Goal: Task Accomplishment & Management: Use online tool/utility

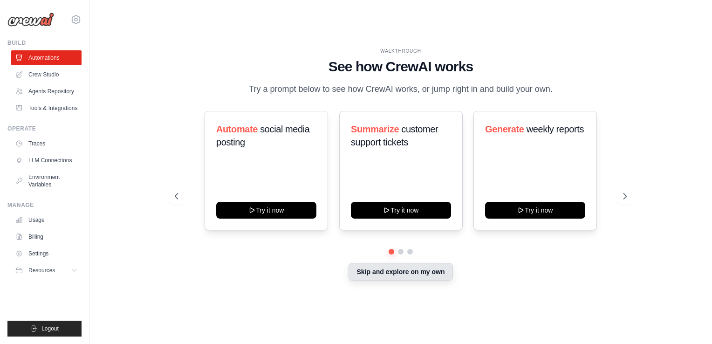
click at [421, 271] on button "Skip and explore on my own" at bounding box center [401, 272] width 104 height 18
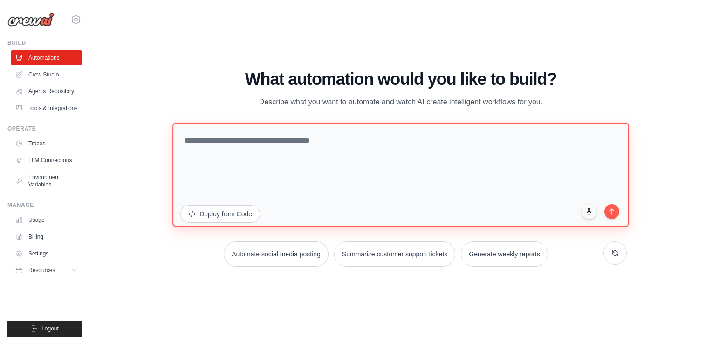
click at [333, 147] on textarea at bounding box center [400, 175] width 456 height 104
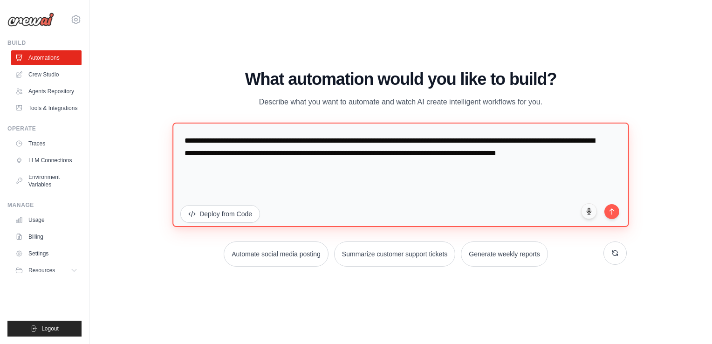
click at [213, 165] on textarea "**********" at bounding box center [400, 175] width 456 height 104
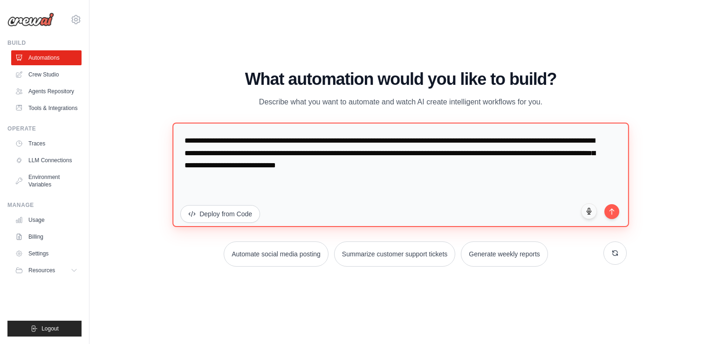
click at [423, 166] on textarea "**********" at bounding box center [400, 175] width 456 height 104
click at [447, 141] on textarea "**********" at bounding box center [400, 175] width 456 height 104
click at [262, 173] on textarea "**********" at bounding box center [400, 175] width 456 height 104
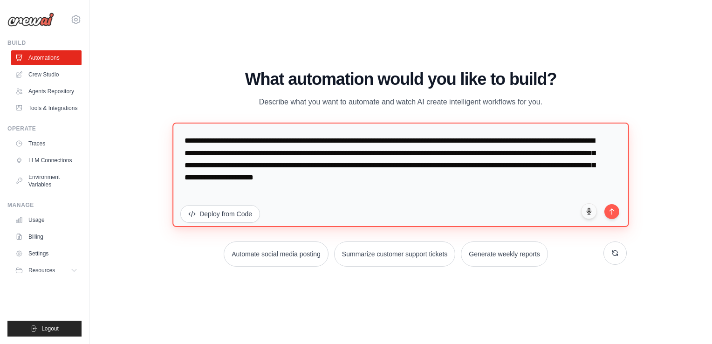
click at [446, 165] on textarea "**********" at bounding box center [400, 175] width 456 height 104
click at [482, 141] on textarea "**********" at bounding box center [400, 175] width 456 height 104
click at [391, 140] on textarea "**********" at bounding box center [400, 175] width 456 height 104
click at [419, 185] on textarea "**********" at bounding box center [400, 175] width 456 height 104
click at [266, 186] on textarea "**********" at bounding box center [400, 175] width 456 height 104
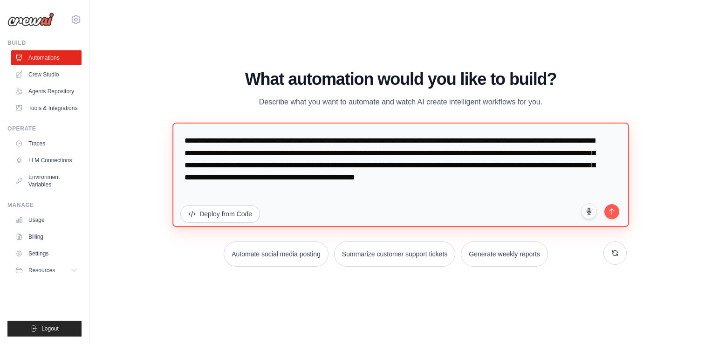
type textarea "**********"
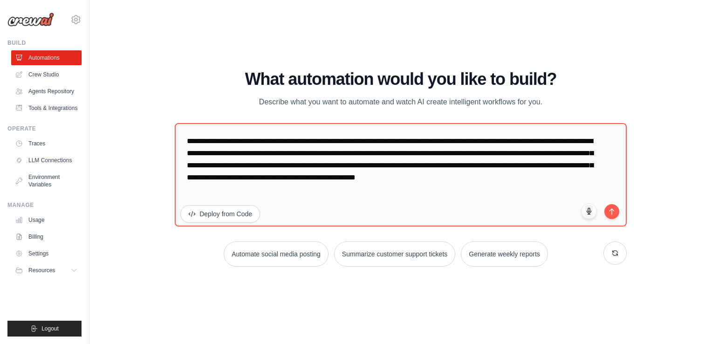
click at [671, 199] on div "WALKTHROUGH See how CrewAI works Try a prompt below to see how CrewAI works, or…" at bounding box center [400, 171] width 593 height 325
click at [612, 215] on button "submit" at bounding box center [612, 210] width 16 height 16
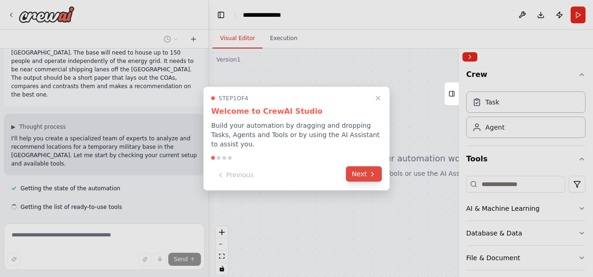
scroll to position [59, 0]
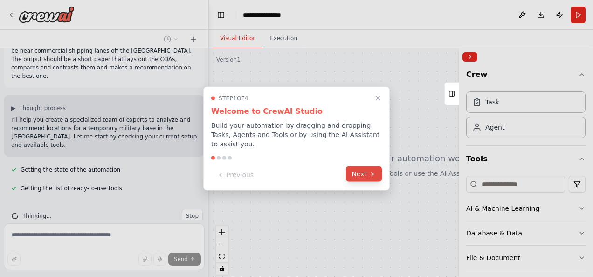
click at [361, 166] on button "Next" at bounding box center [364, 173] width 36 height 15
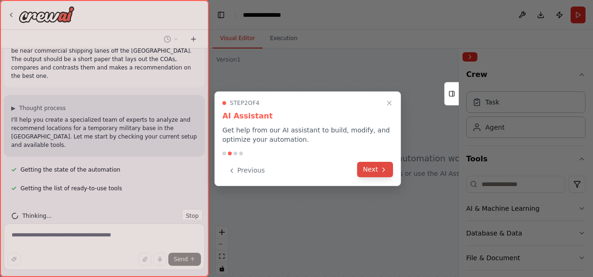
click at [361, 164] on button "Next" at bounding box center [375, 169] width 36 height 15
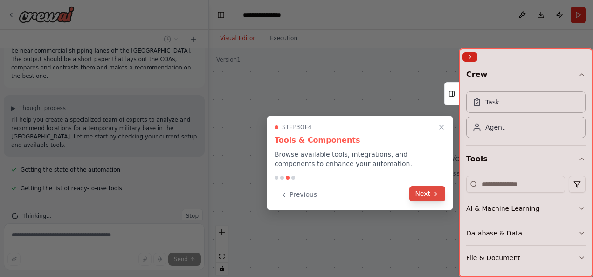
click at [416, 187] on button "Next" at bounding box center [427, 193] width 36 height 15
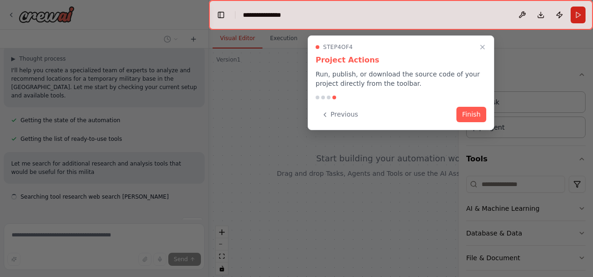
scroll to position [117, 0]
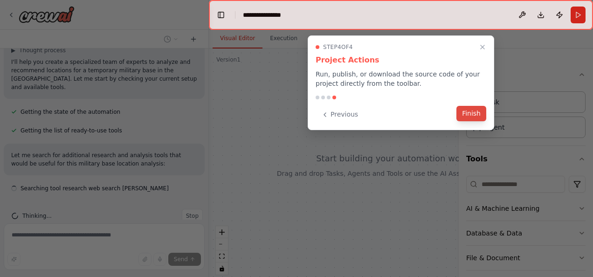
click at [472, 112] on button "Finish" at bounding box center [471, 113] width 30 height 15
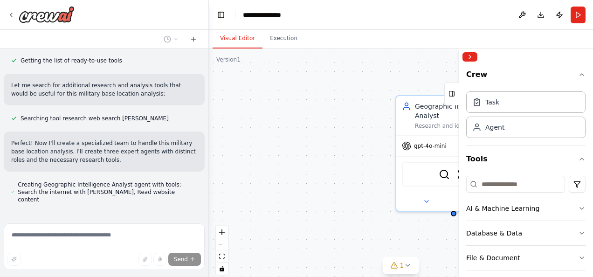
scroll to position [190, 0]
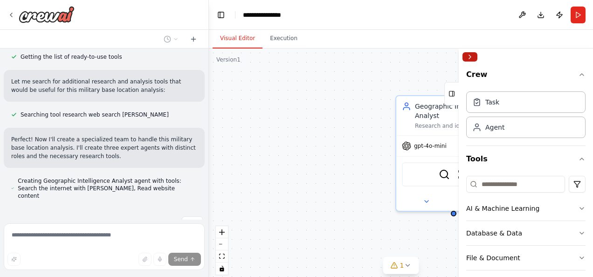
click at [472, 56] on button "Collapse right sidebar" at bounding box center [469, 56] width 15 height 9
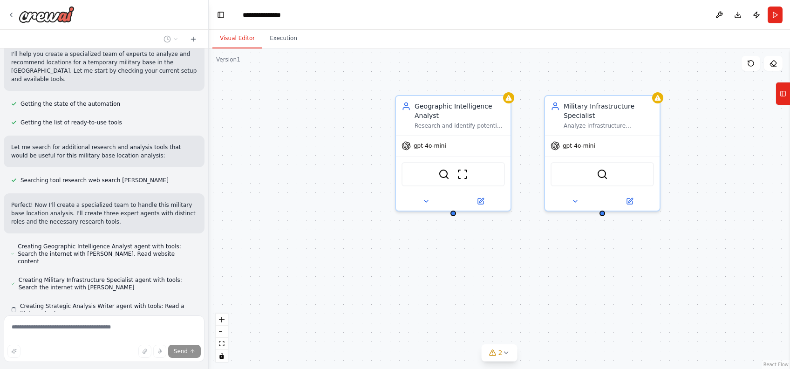
scroll to position [151, 0]
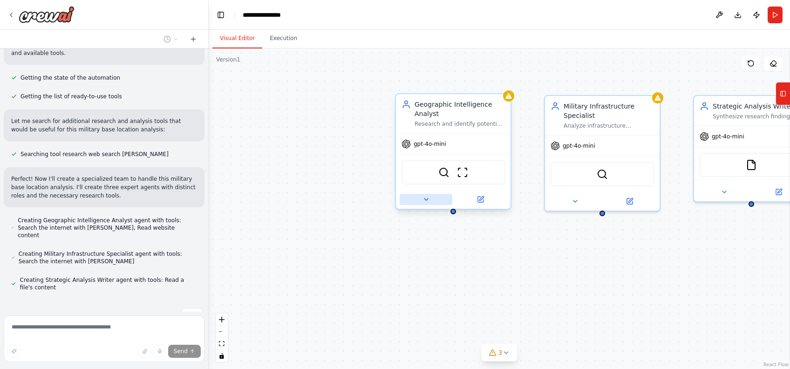
click at [427, 198] on icon at bounding box center [426, 199] width 7 height 7
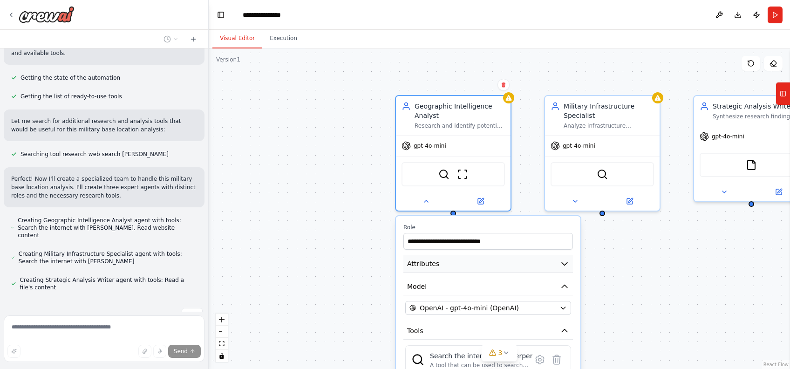
click at [570, 266] on button "Attributes" at bounding box center [489, 263] width 170 height 17
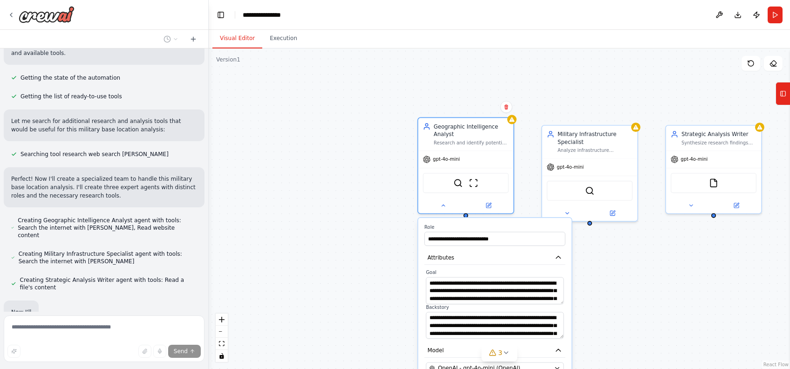
scroll to position [200, 0]
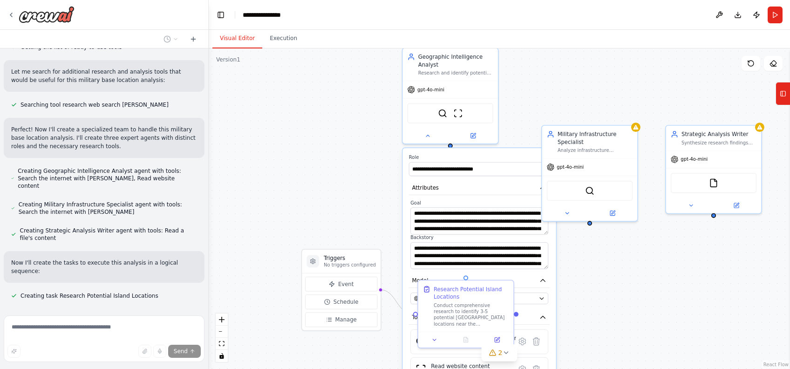
drag, startPoint x: 511, startPoint y: 233, endPoint x: 495, endPoint y: 152, distance: 81.6
click at [495, 152] on div "**********" at bounding box center [479, 306] width 153 height 317
click at [582, 306] on div ".deletable-edge-delete-btn { width: 20px; height: 20px; border: 0px solid #ffff…" at bounding box center [500, 208] width 582 height 321
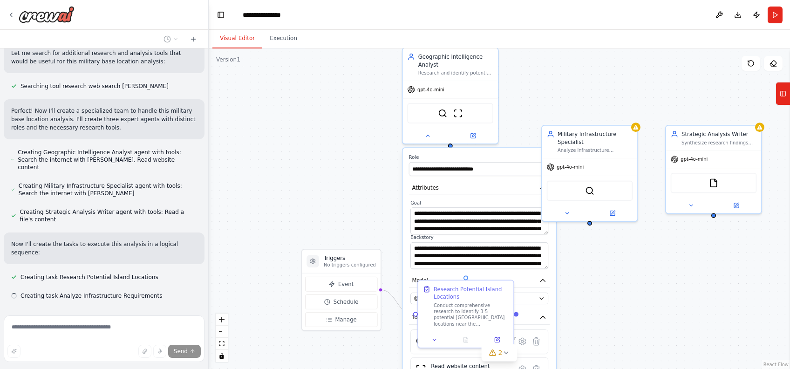
click at [346, 194] on div ".deletable-edge-delete-btn { width: 20px; height: 20px; border: 0px solid #ffff…" at bounding box center [500, 208] width 582 height 321
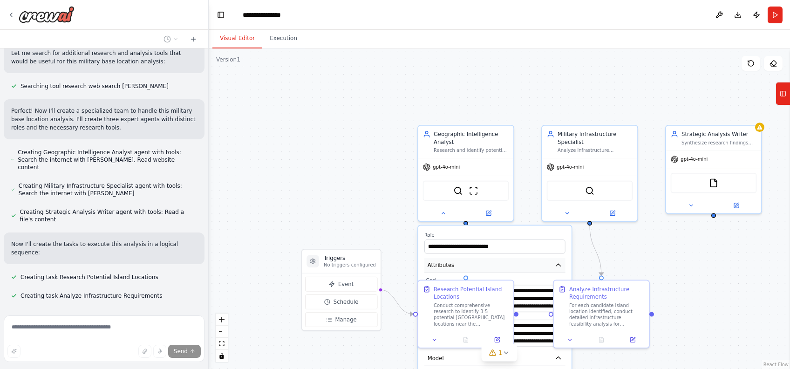
click at [556, 262] on icon "button" at bounding box center [559, 265] width 8 height 8
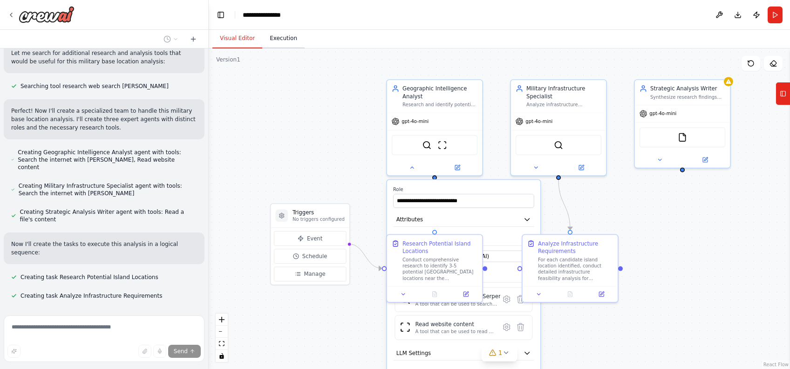
scroll to position [237, 0]
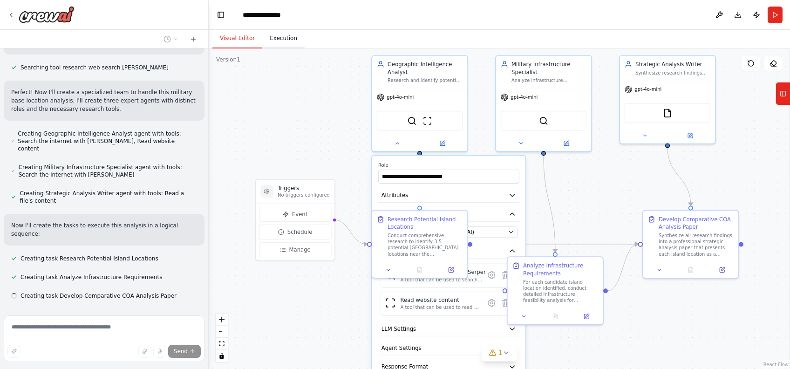
drag, startPoint x: 323, startPoint y: 111, endPoint x: 277, endPoint y: 41, distance: 83.8
click at [277, 41] on div "Visual Editor Execution Version 1 Show Tools Hide Agents .deletable-edge-delete…" at bounding box center [500, 199] width 582 height 339
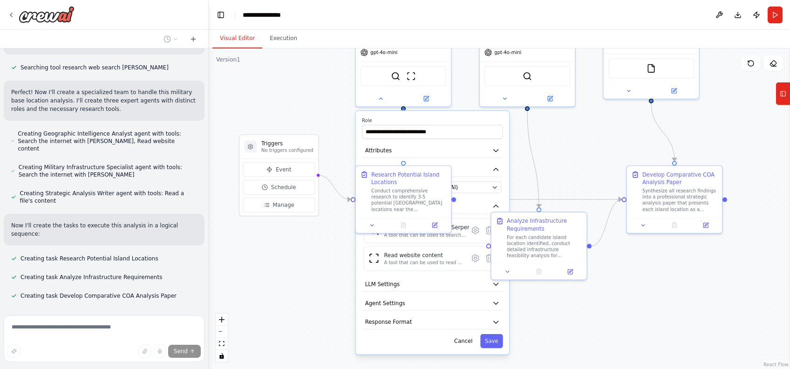
drag, startPoint x: 329, startPoint y: 124, endPoint x: 313, endPoint y: 79, distance: 47.6
click at [313, 79] on div ".deletable-edge-delete-btn { width: 20px; height: 20px; border: 0px solid #ffff…" at bounding box center [500, 208] width 582 height 321
click at [339, 251] on div ".deletable-edge-delete-btn { width: 20px; height: 20px; border: 0px solid #ffff…" at bounding box center [500, 208] width 582 height 321
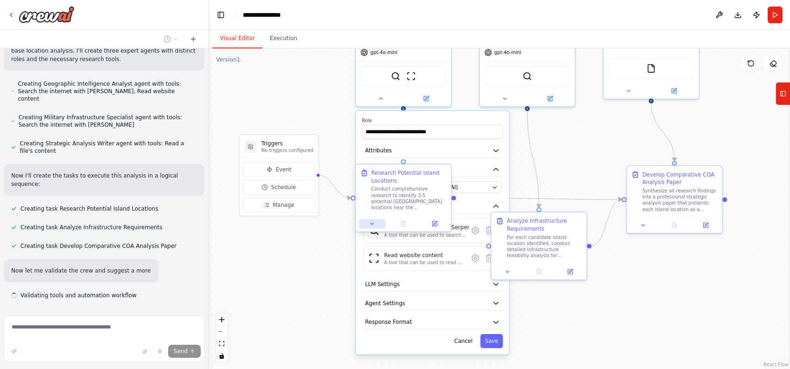
click at [372, 225] on icon at bounding box center [372, 223] width 6 height 6
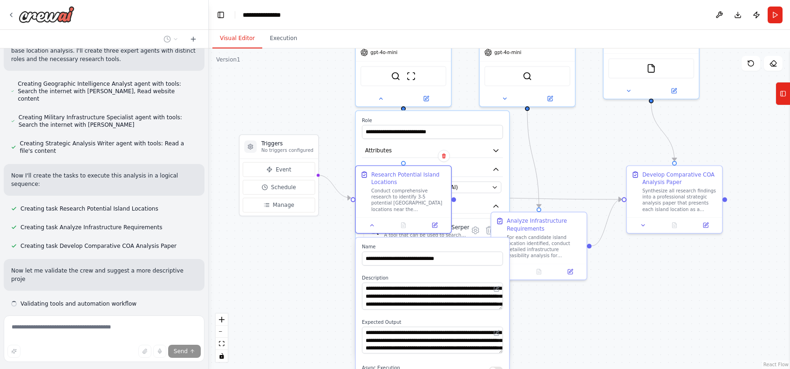
scroll to position [295, 0]
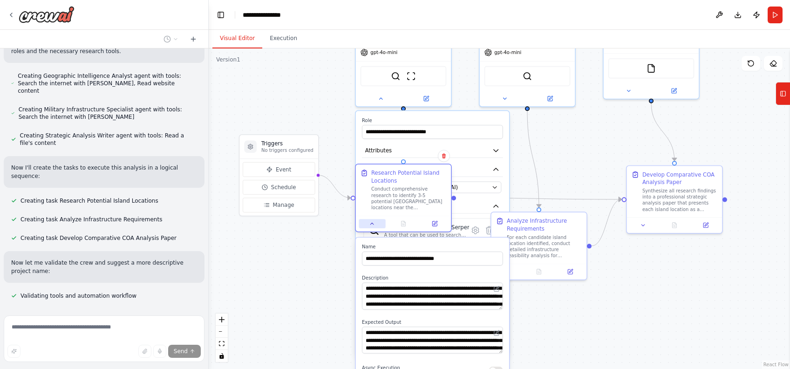
click at [372, 229] on div at bounding box center [403, 224] width 95 height 16
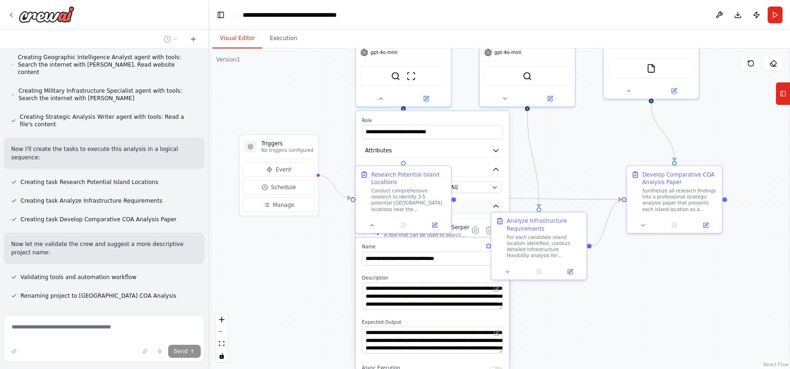
click at [496, 202] on icon "button" at bounding box center [496, 206] width 8 height 8
click at [496, 168] on icon "button" at bounding box center [496, 169] width 5 height 2
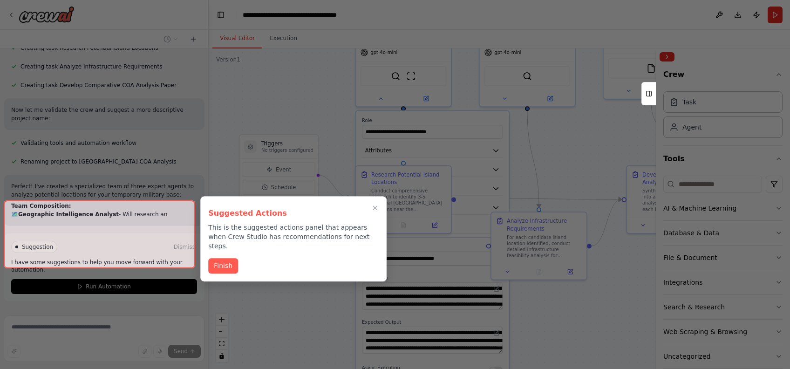
click at [669, 55] on div at bounding box center [395, 184] width 790 height 369
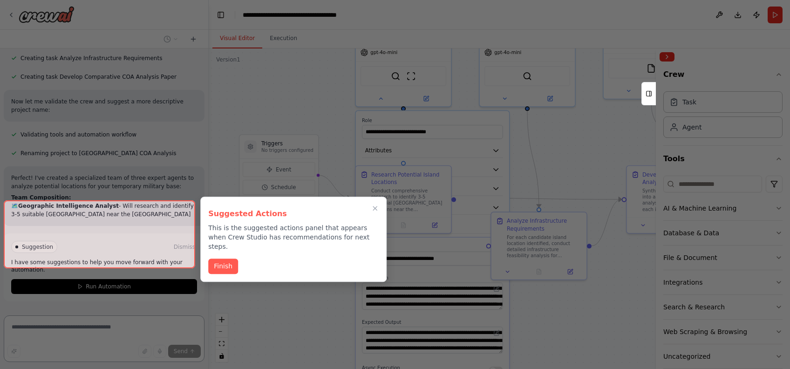
click at [668, 56] on div at bounding box center [395, 184] width 790 height 369
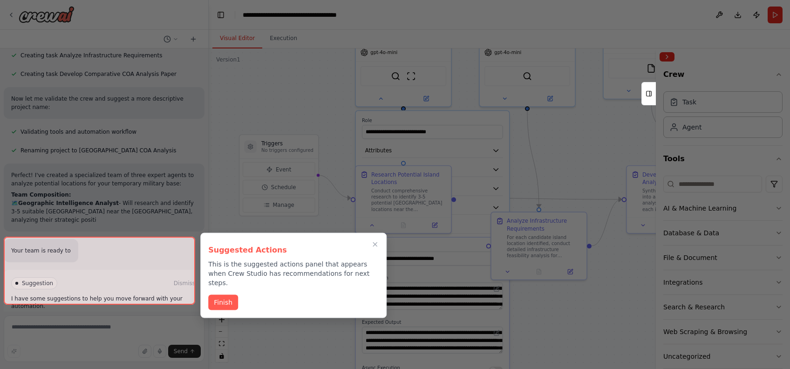
click at [607, 135] on div at bounding box center [395, 184] width 790 height 369
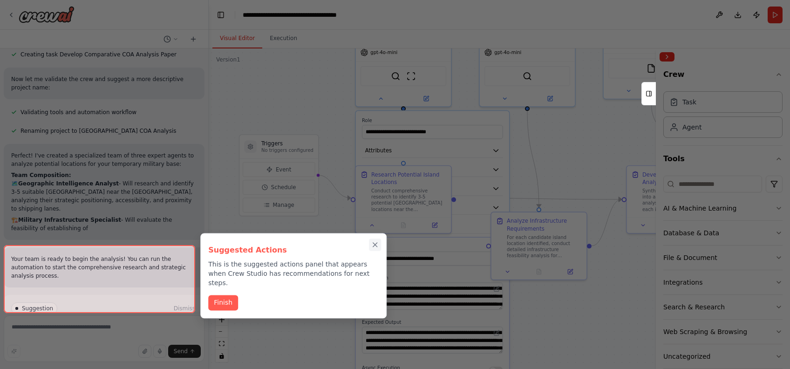
click at [378, 242] on icon "Close walkthrough" at bounding box center [375, 245] width 8 height 8
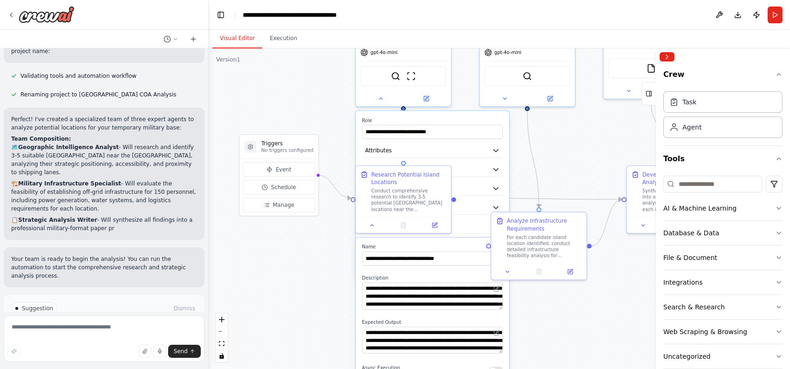
click at [675, 55] on div at bounding box center [723, 56] width 134 height 17
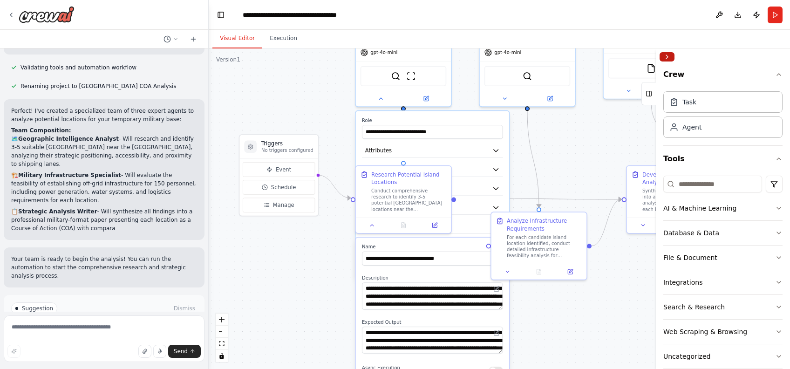
click at [668, 56] on button "Collapse right sidebar" at bounding box center [667, 56] width 15 height 9
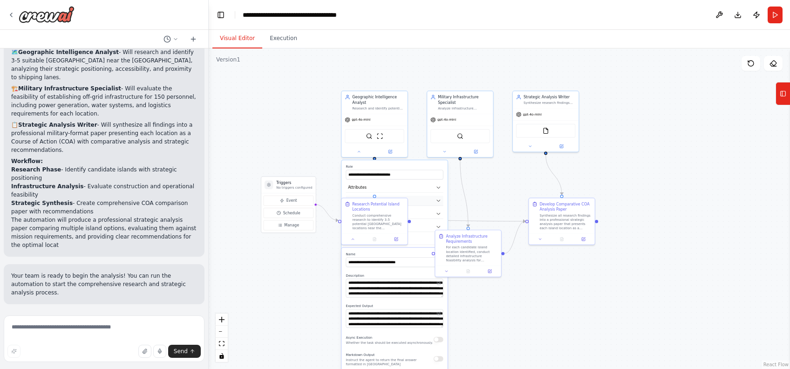
scroll to position [619, 0]
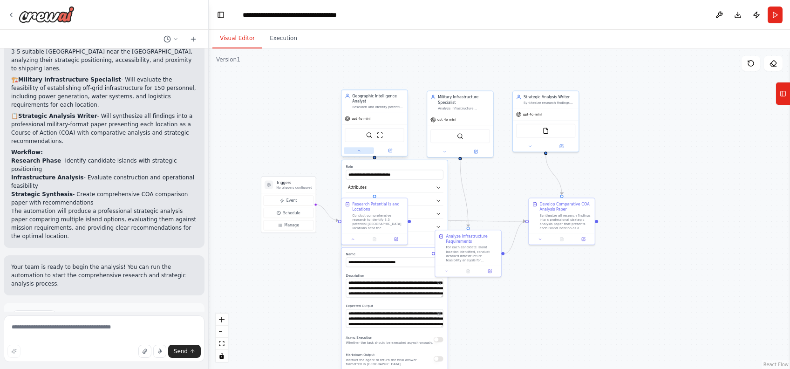
click at [360, 152] on icon at bounding box center [359, 151] width 4 height 4
click at [414, 252] on label "Name" at bounding box center [394, 254] width 97 height 4
drag, startPoint x: 470, startPoint y: 246, endPoint x: 496, endPoint y: 270, distance: 35.3
click at [496, 270] on div "Analyze Infrastructure Requirements For each candidate island location identifi…" at bounding box center [496, 273] width 52 height 29
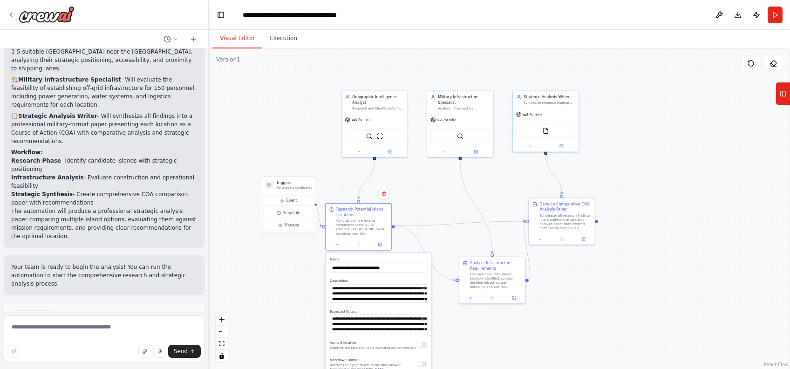
drag, startPoint x: 383, startPoint y: 272, endPoint x: 368, endPoint y: 279, distance: 16.7
click at [368, 279] on div "**********" at bounding box center [379, 356] width 106 height 207
click at [337, 246] on button at bounding box center [337, 243] width 18 height 7
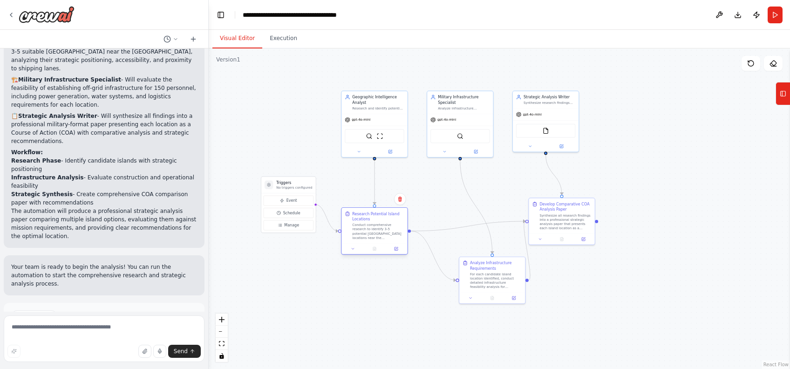
drag, startPoint x: 362, startPoint y: 221, endPoint x: 379, endPoint y: 226, distance: 17.7
click at [379, 226] on div "Conduct comprehensive research to identify 3-5 potential [GEOGRAPHIC_DATA] loca…" at bounding box center [378, 231] width 52 height 17
click at [80, 343] on button "Run Automation" at bounding box center [104, 356] width 186 height 15
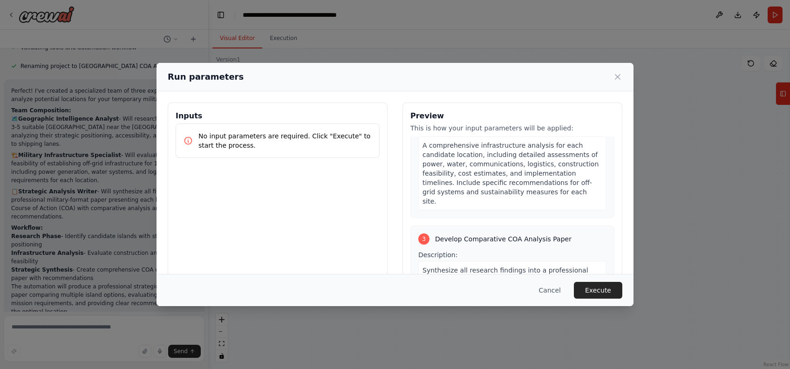
scroll to position [497, 0]
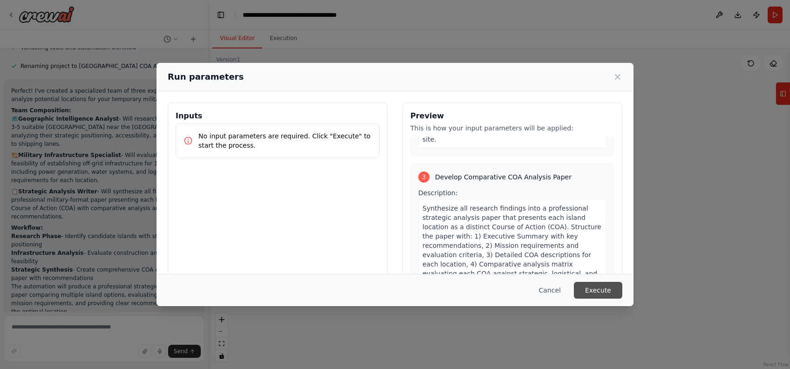
click at [605, 291] on button "Execute" at bounding box center [598, 290] width 48 height 17
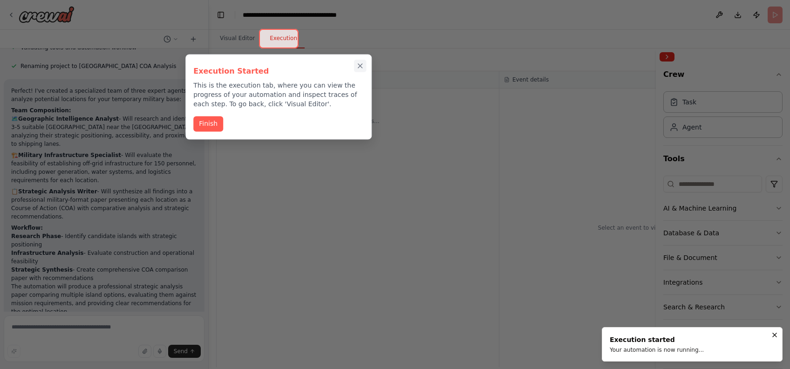
click at [359, 63] on icon "Close walkthrough" at bounding box center [360, 66] width 8 height 8
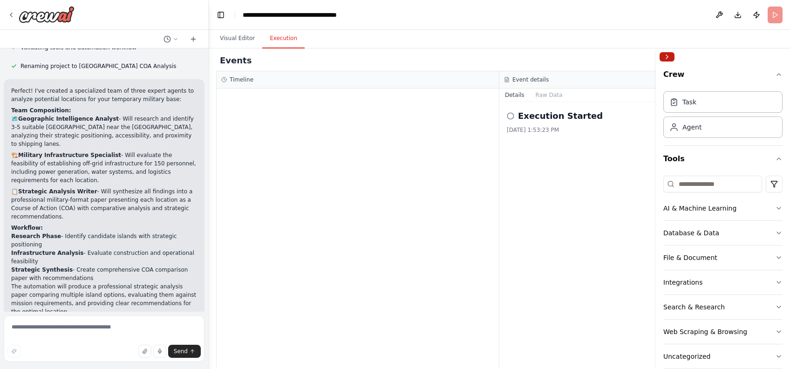
click at [666, 54] on button "Collapse right sidebar" at bounding box center [667, 56] width 15 height 9
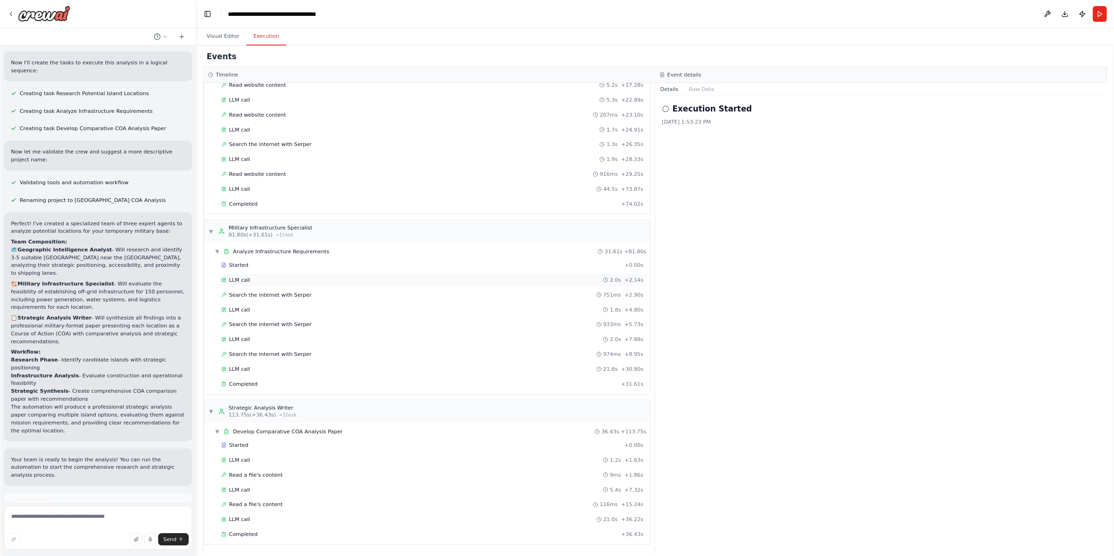
scroll to position [395, 0]
click at [712, 343] on div "Execution Started [DATE] 1:53:23 PM" at bounding box center [940, 346] width 482 height 489
click at [712, 318] on div "Execution Started [DATE] 1:53:23 PM" at bounding box center [940, 346] width 482 height 489
drag, startPoint x: 857, startPoint y: 314, endPoint x: 916, endPoint y: 215, distance: 115.6
click at [712, 215] on div "Execution Started [DATE] 1:53:23 PM" at bounding box center [940, 346] width 482 height 489
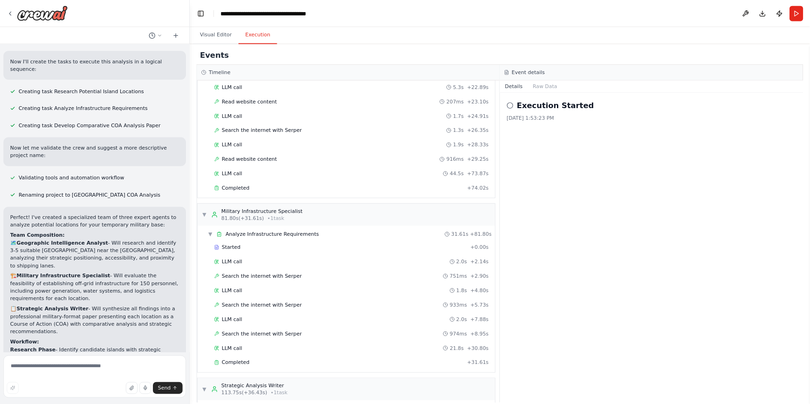
scroll to position [125, 0]
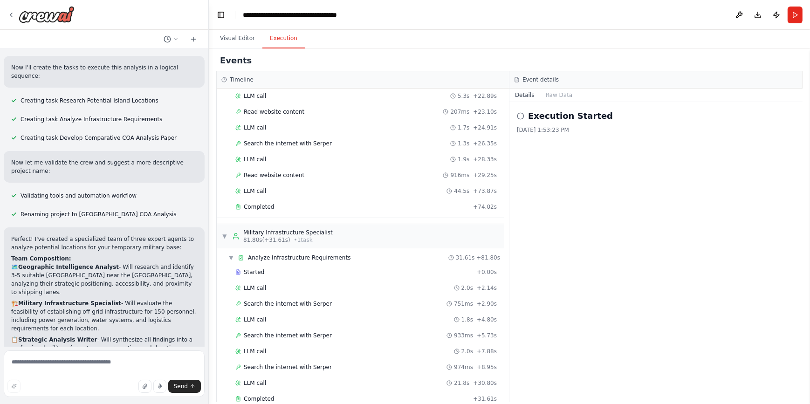
drag, startPoint x: 1179, startPoint y: 0, endPoint x: 608, endPoint y: 160, distance: 592.5
click at [608, 160] on div "Execution Started [DATE] 1:53:23 PM" at bounding box center [655, 252] width 293 height 300
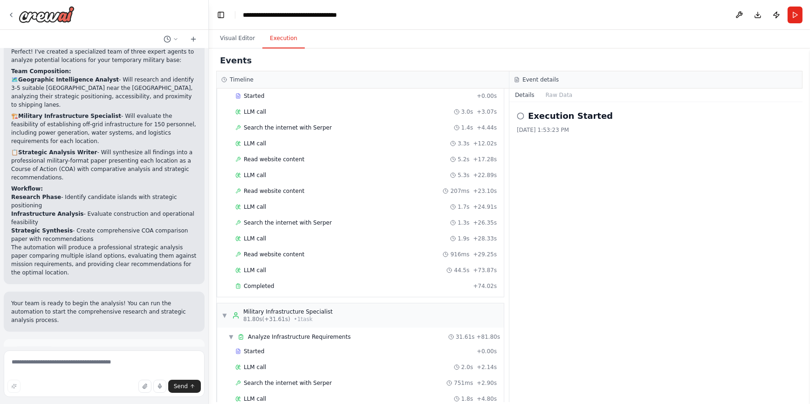
scroll to position [300, 0]
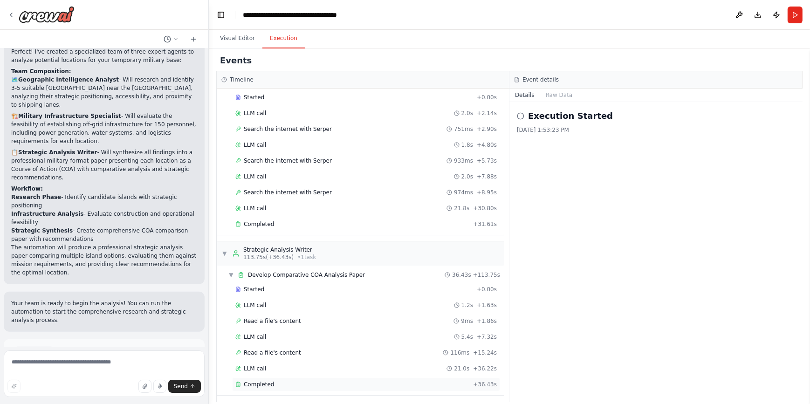
click at [261, 343] on span "Completed" at bounding box center [259, 384] width 30 height 7
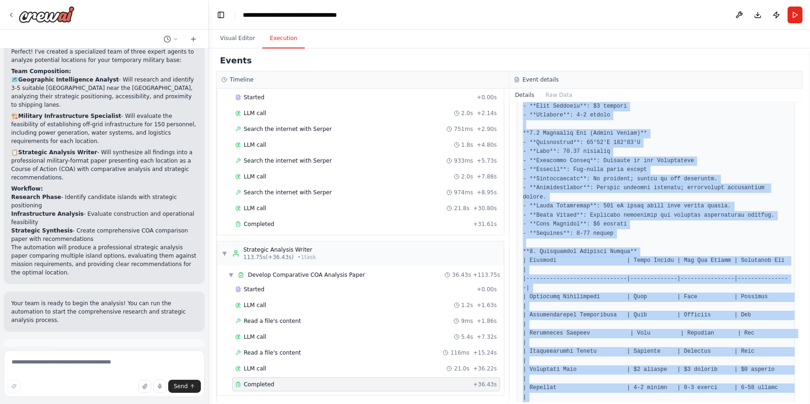
scroll to position [704, 0]
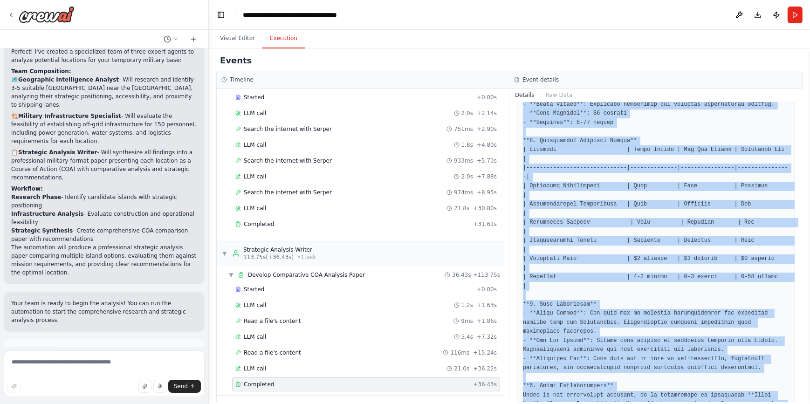
drag, startPoint x: 522, startPoint y: 187, endPoint x: 689, endPoint y: 393, distance: 265.1
click at [689, 343] on div "Completed [DATE] 1:55:54 PM Description Synthesize all research findings into a…" at bounding box center [655, 252] width 293 height 300
copy pre "**Strategic Analysis Paper: Comparative Course of Action Analysis for Temporary…"
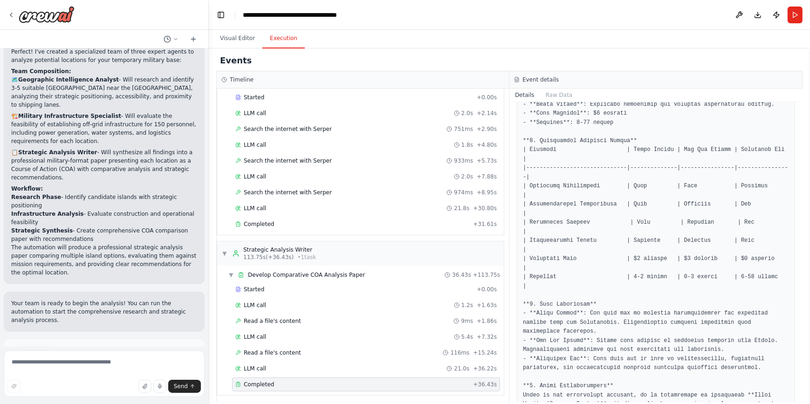
click at [138, 16] on div at bounding box center [104, 15] width 208 height 30
click at [127, 343] on p "I have some suggestions to help you move forward with your automation." at bounding box center [104, 371] width 186 height 15
click at [121, 343] on button "Improve automation" at bounding box center [104, 392] width 186 height 15
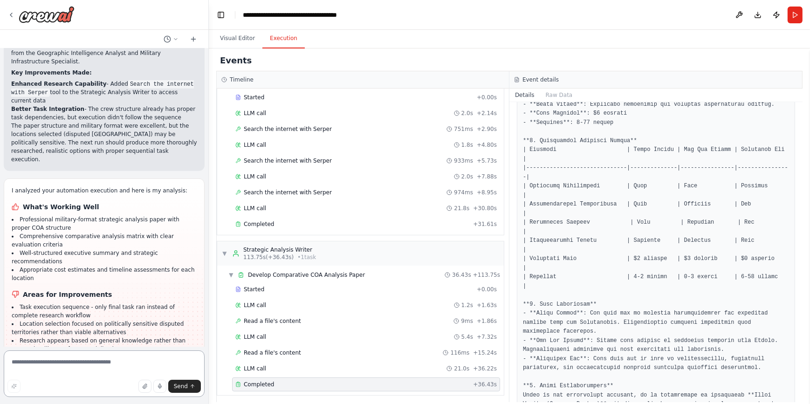
scroll to position [1115, 0]
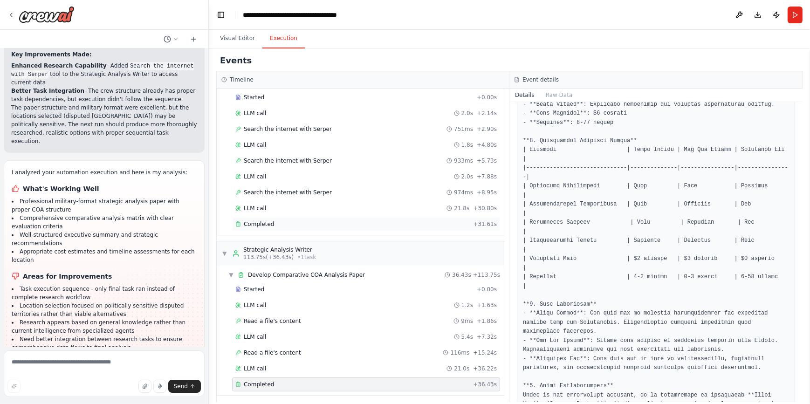
click at [256, 221] on span "Completed" at bounding box center [259, 223] width 30 height 7
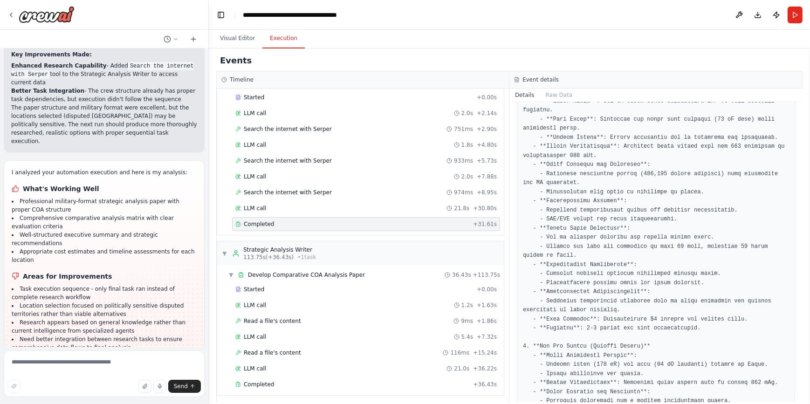
scroll to position [0, 0]
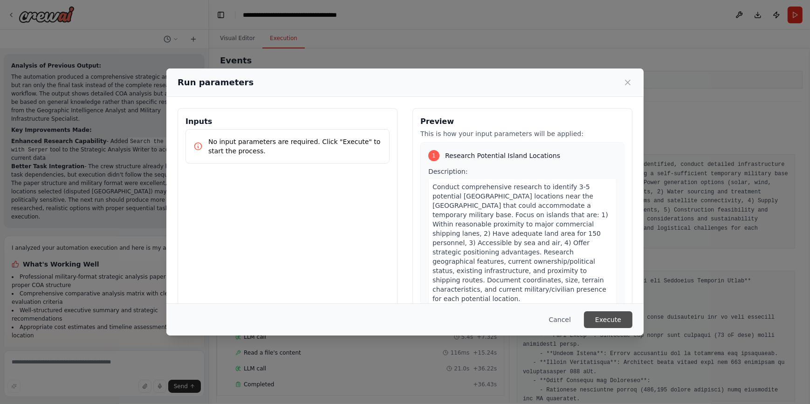
click at [597, 322] on button "Execute" at bounding box center [608, 319] width 48 height 17
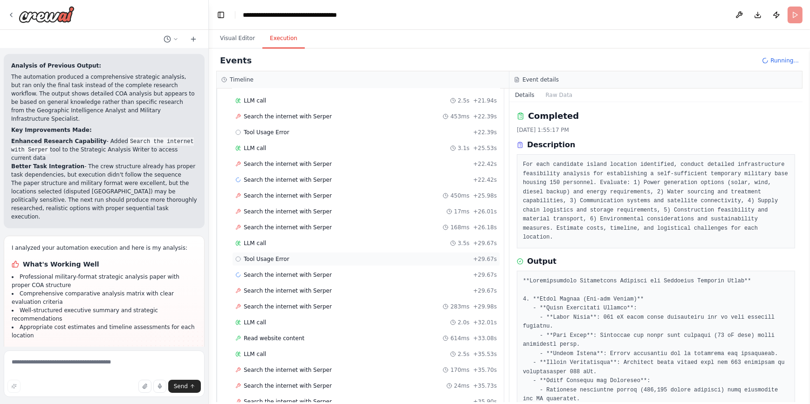
scroll to position [438, 0]
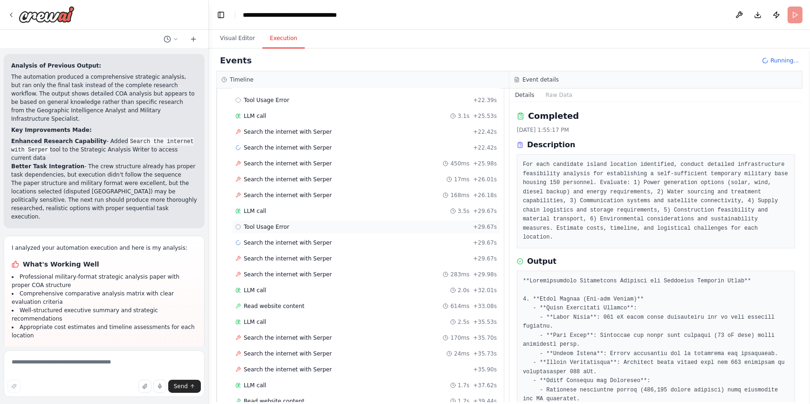
click at [321, 224] on div "Tool Usage Error + 29.67s" at bounding box center [365, 226] width 261 height 7
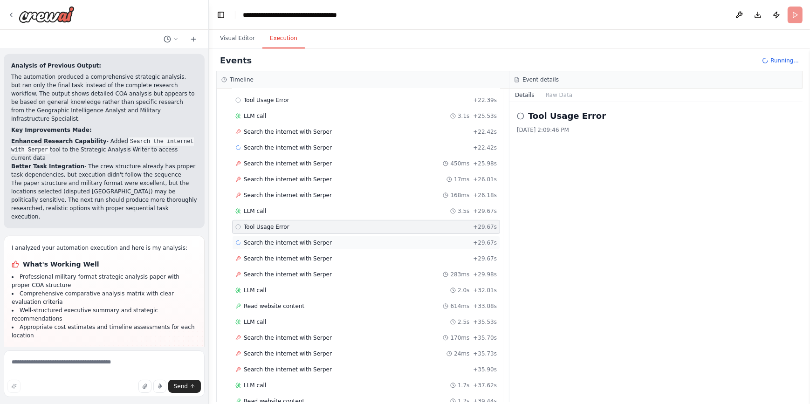
click at [316, 239] on span "Search the internet with Serper" at bounding box center [288, 242] width 88 height 7
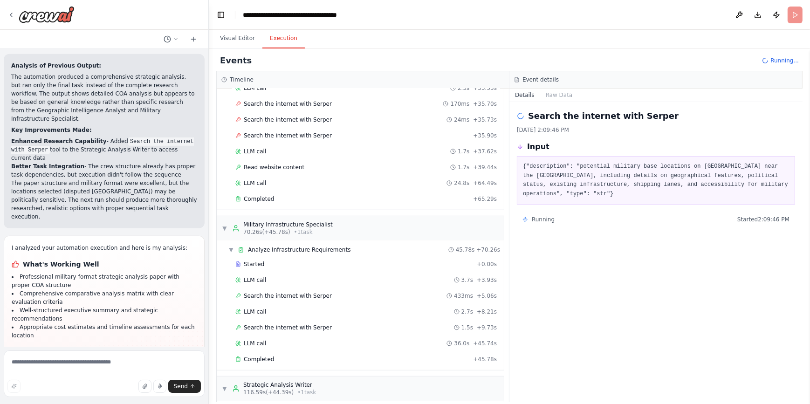
scroll to position [756, 0]
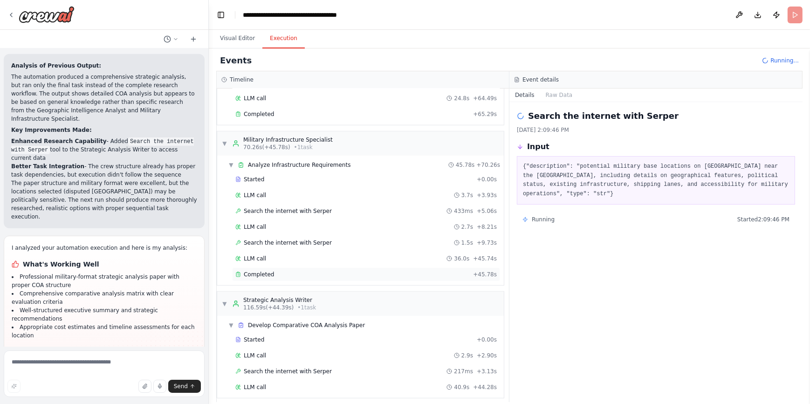
click at [345, 271] on div "Completed" at bounding box center [352, 274] width 234 height 7
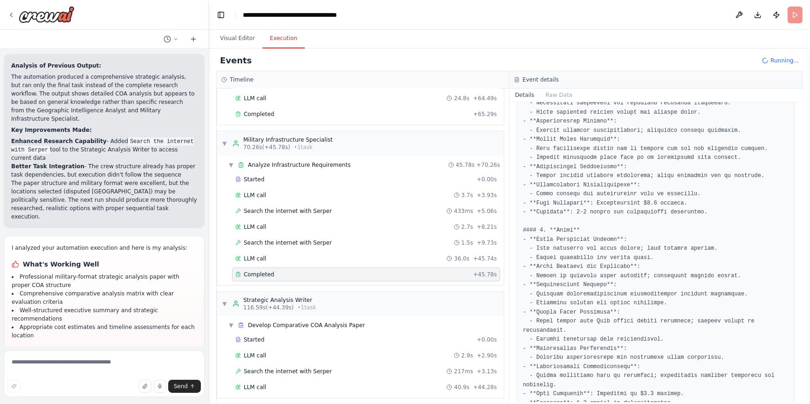
scroll to position [1040, 0]
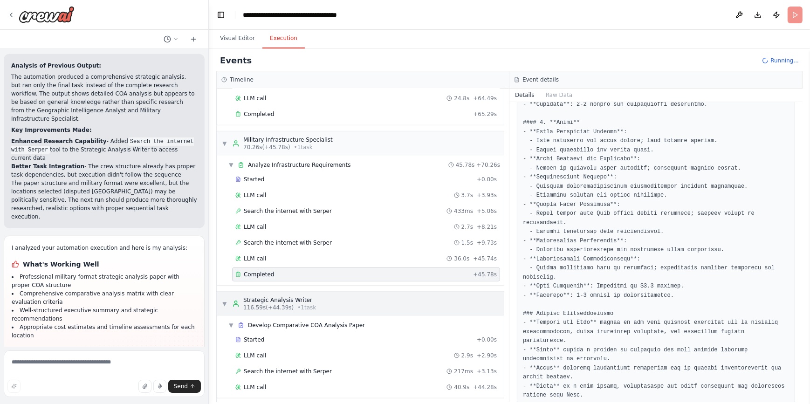
click at [324, 300] on div "▼ Strategic Analysis Writer 116.59s (+44.39s) • 1 task" at bounding box center [360, 304] width 287 height 24
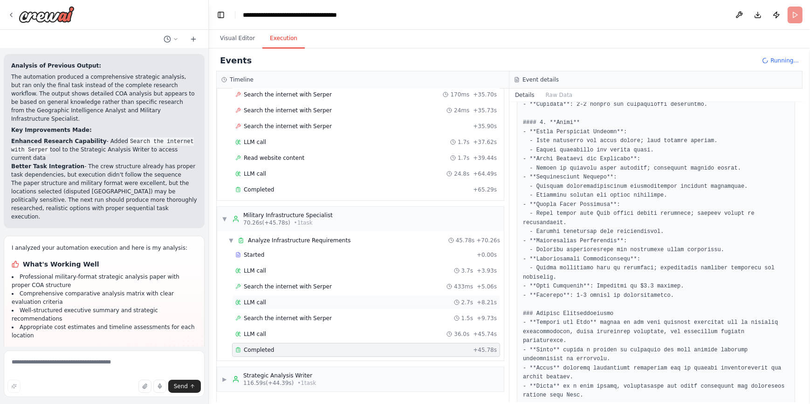
scroll to position [675, 0]
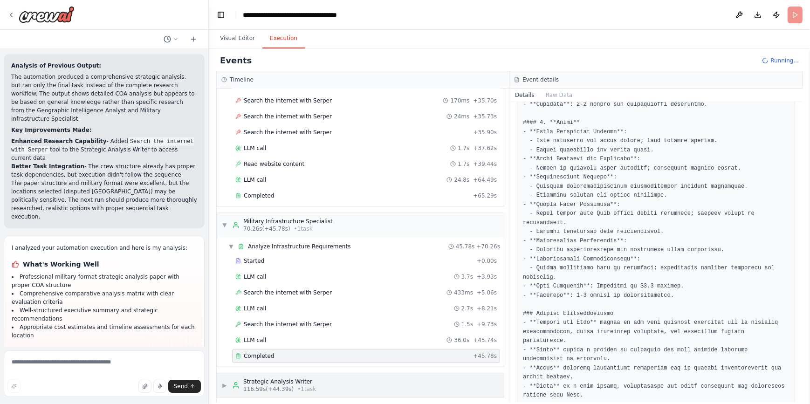
click at [325, 343] on div "▶ Strategic Analysis Writer 116.59s (+44.39s) • 1 task" at bounding box center [360, 385] width 287 height 24
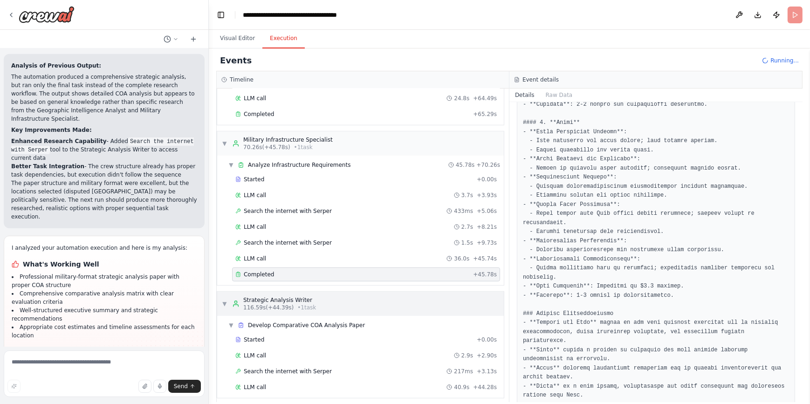
click at [224, 300] on span "▼" at bounding box center [225, 303] width 6 height 7
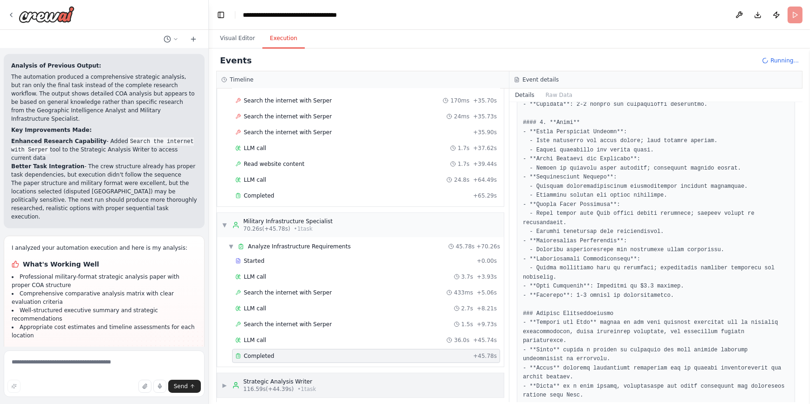
click at [226, 343] on span "▶" at bounding box center [225, 385] width 6 height 7
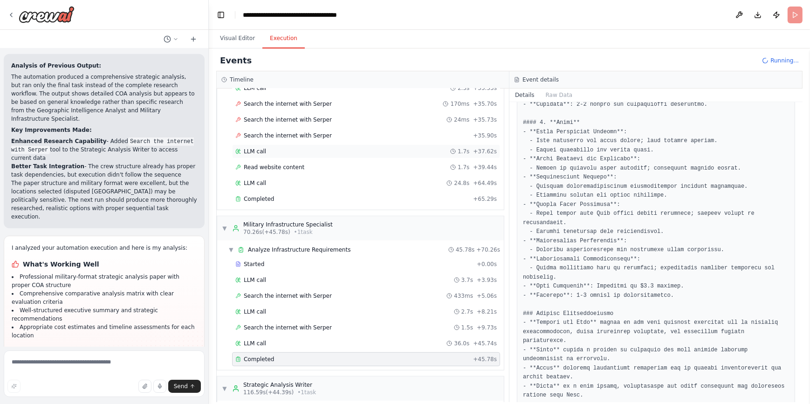
scroll to position [756, 0]
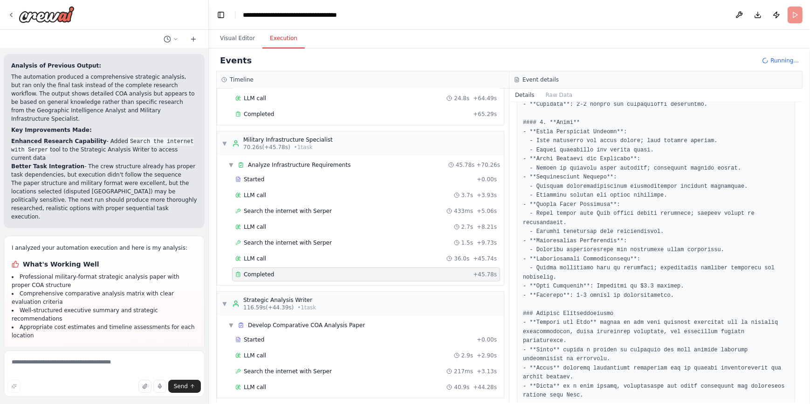
drag, startPoint x: 285, startPoint y: 293, endPoint x: 279, endPoint y: 295, distance: 6.7
click at [279, 296] on div "Strategic Analysis Writer" at bounding box center [279, 299] width 73 height 7
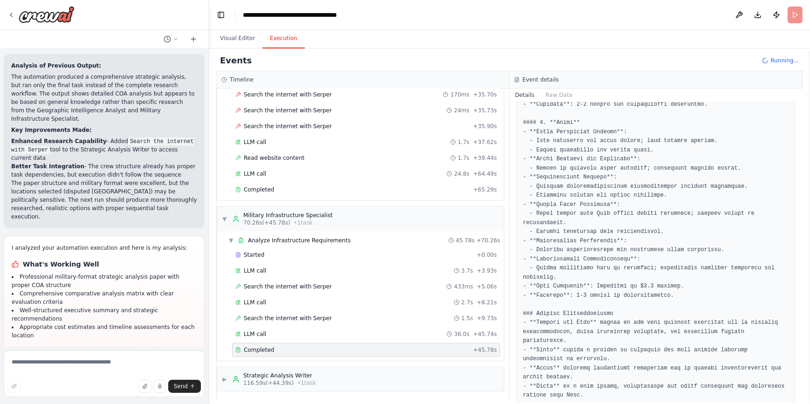
scroll to position [675, 0]
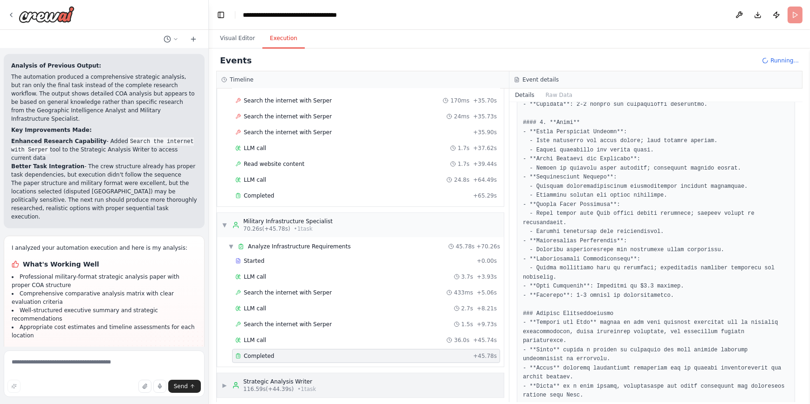
click at [252, 343] on div "Strategic Analysis Writer" at bounding box center [279, 381] width 73 height 7
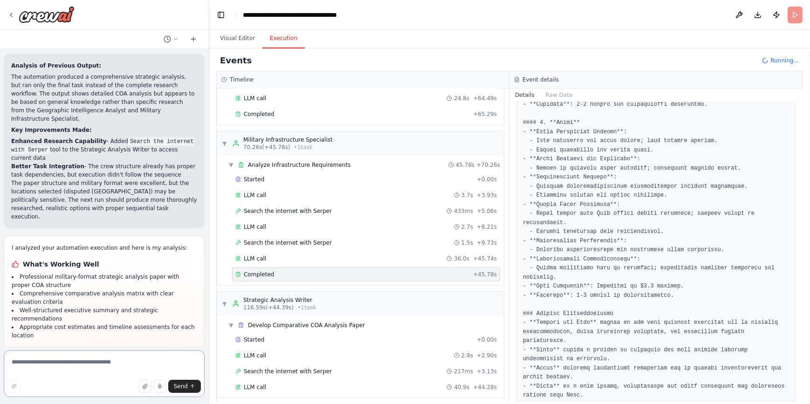
click at [112, 343] on textarea at bounding box center [104, 373] width 201 height 47
type textarea "**********"
click at [180, 343] on span "Send" at bounding box center [181, 386] width 14 height 7
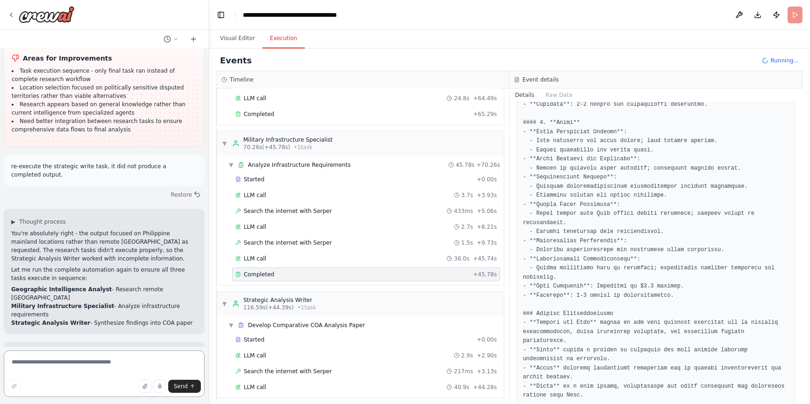
scroll to position [1342, 0]
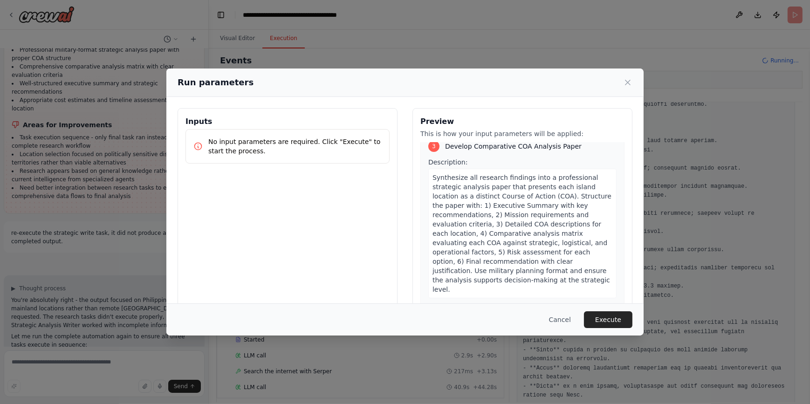
scroll to position [37, 0]
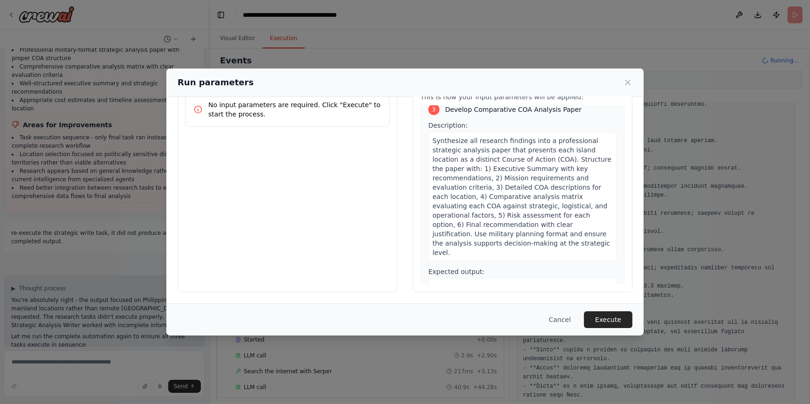
click at [612, 320] on button "Execute" at bounding box center [608, 319] width 48 height 17
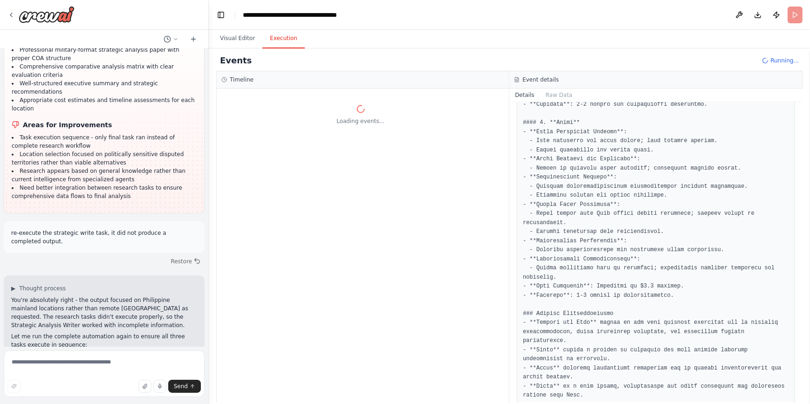
click at [381, 187] on div "Loading events..." at bounding box center [363, 246] width 292 height 314
